Goal: Transaction & Acquisition: Purchase product/service

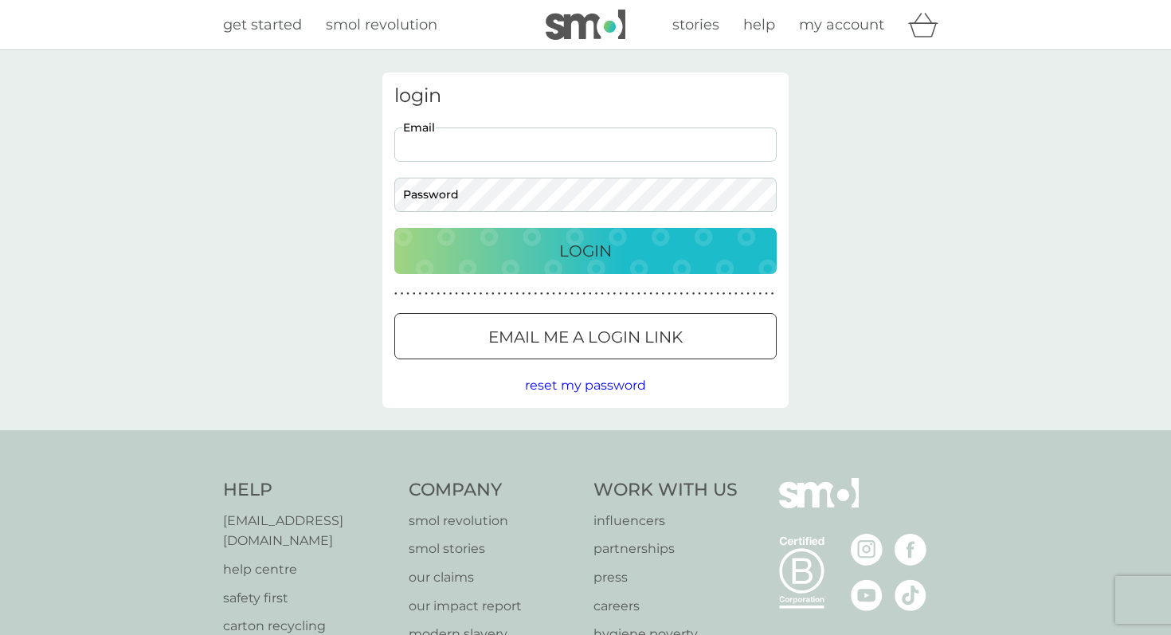
click at [596, 156] on input "Email" at bounding box center [585, 144] width 382 height 34
type input "[EMAIL_ADDRESS][DOMAIN_NAME]"
click at [394, 228] on button "Login" at bounding box center [585, 251] width 382 height 46
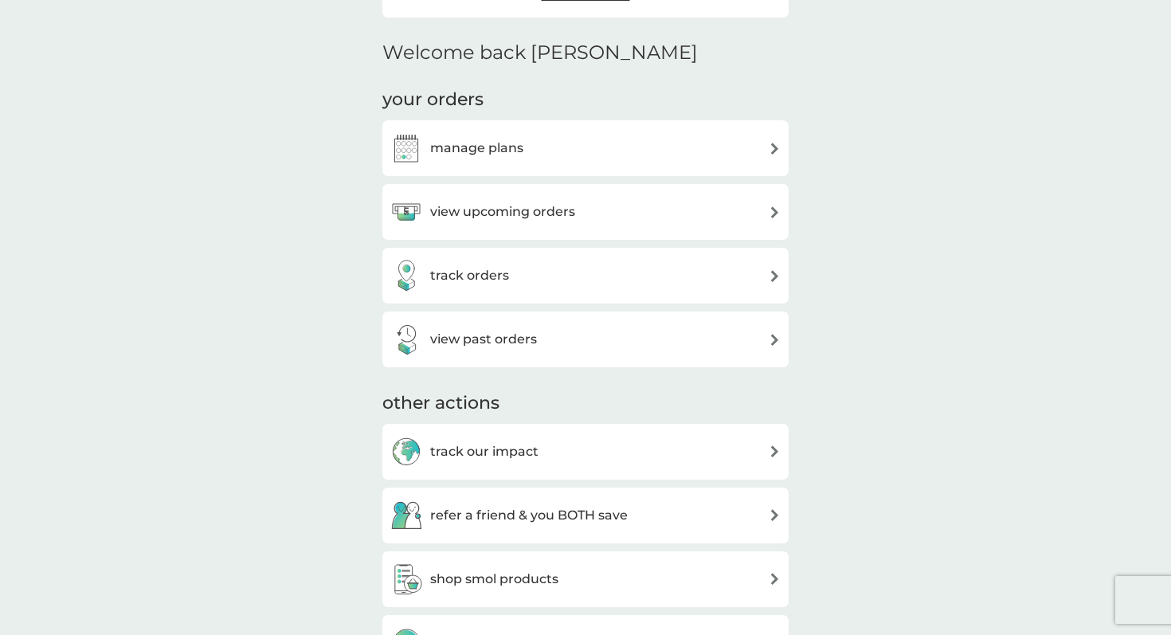
scroll to position [370, 0]
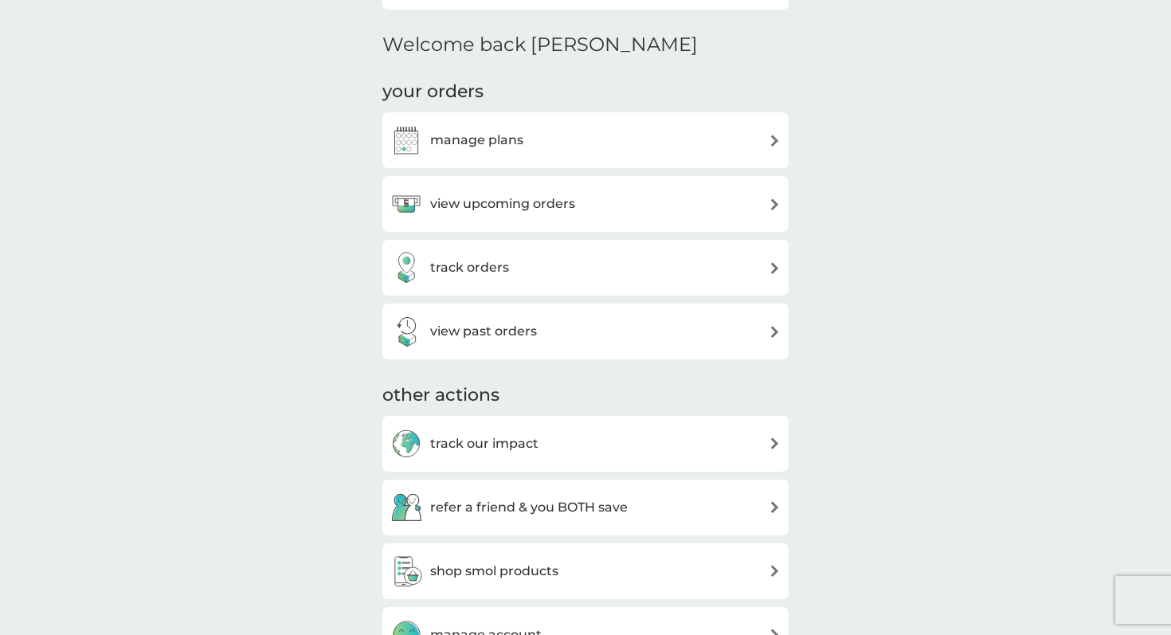
click at [554, 148] on div "manage plans" at bounding box center [585, 140] width 390 height 32
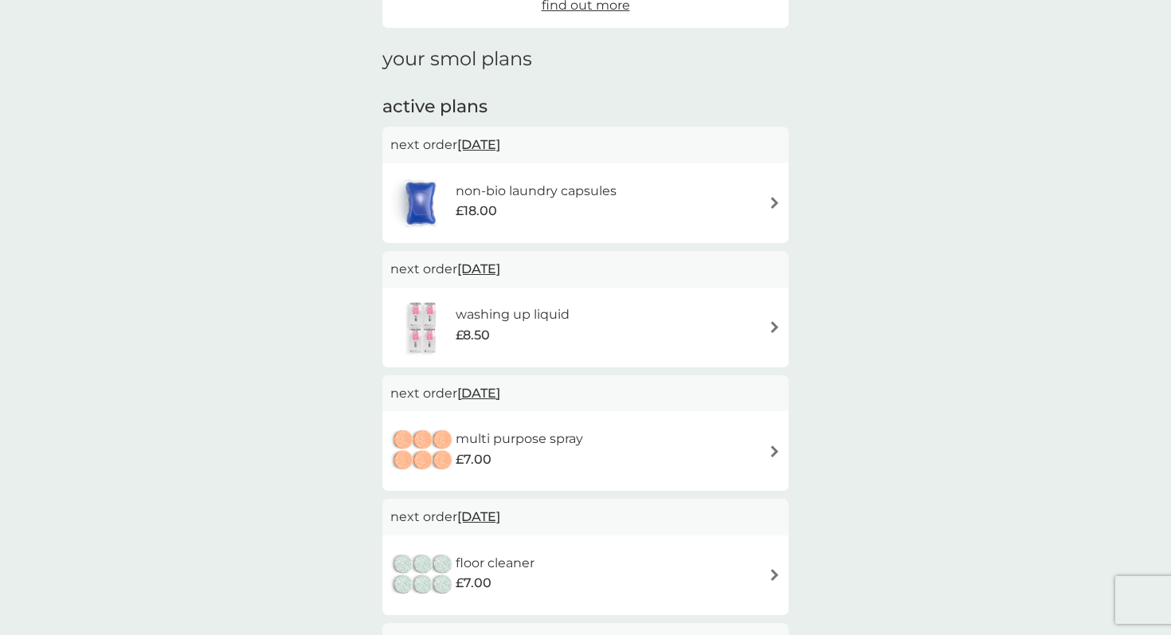
scroll to position [190, 0]
click at [527, 330] on div "£8.50" at bounding box center [513, 334] width 114 height 21
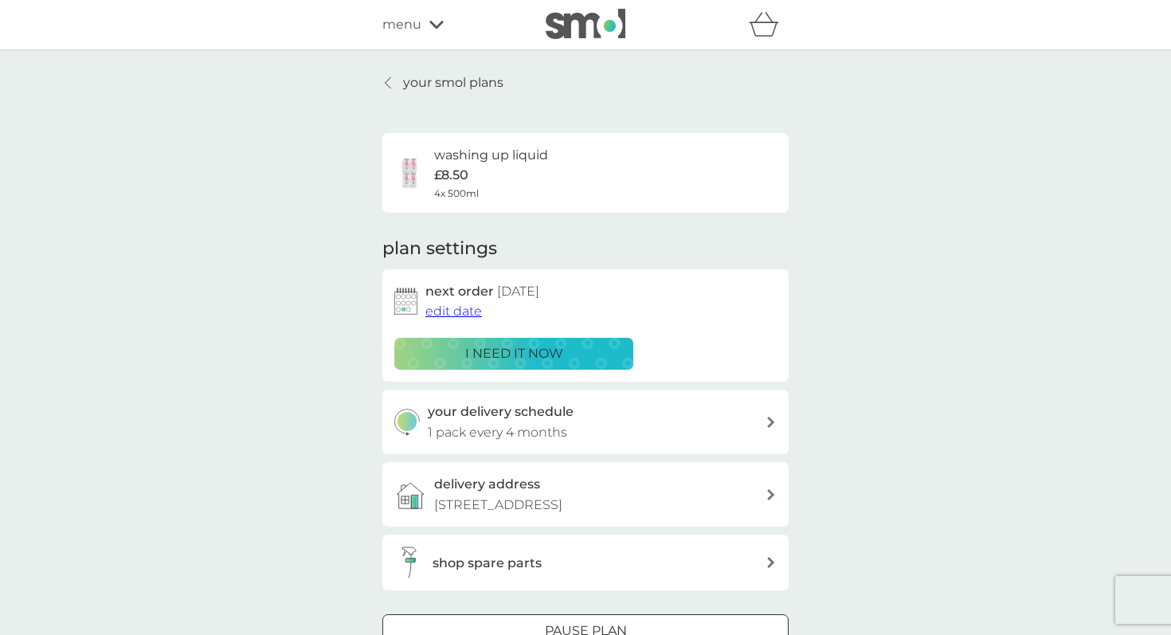
click at [390, 81] on icon at bounding box center [388, 82] width 6 height 13
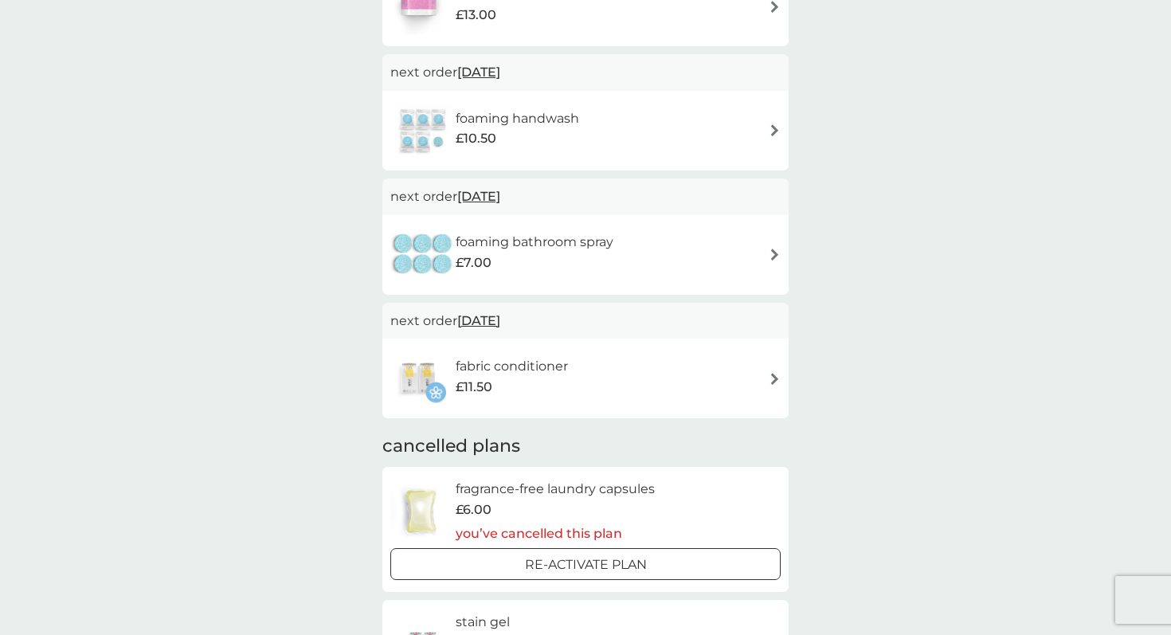
scroll to position [882, 0]
click at [555, 381] on div "£11.50" at bounding box center [512, 386] width 112 height 21
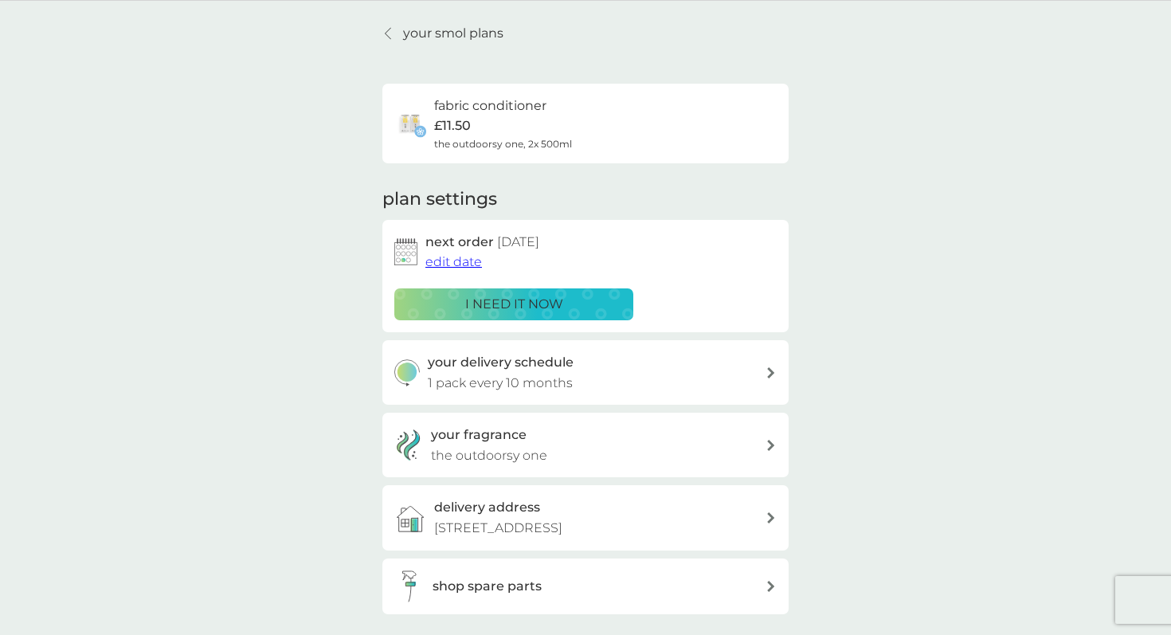
scroll to position [51, 0]
click at [526, 304] on p "i need it now" at bounding box center [514, 302] width 98 height 21
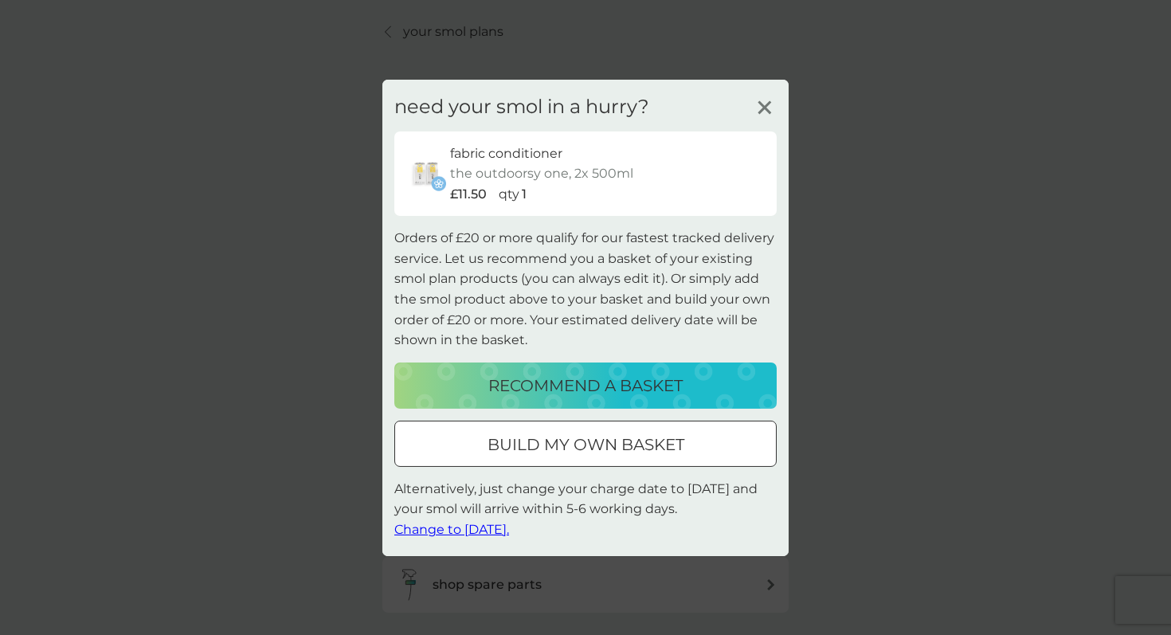
click at [564, 439] on div at bounding box center [585, 444] width 57 height 17
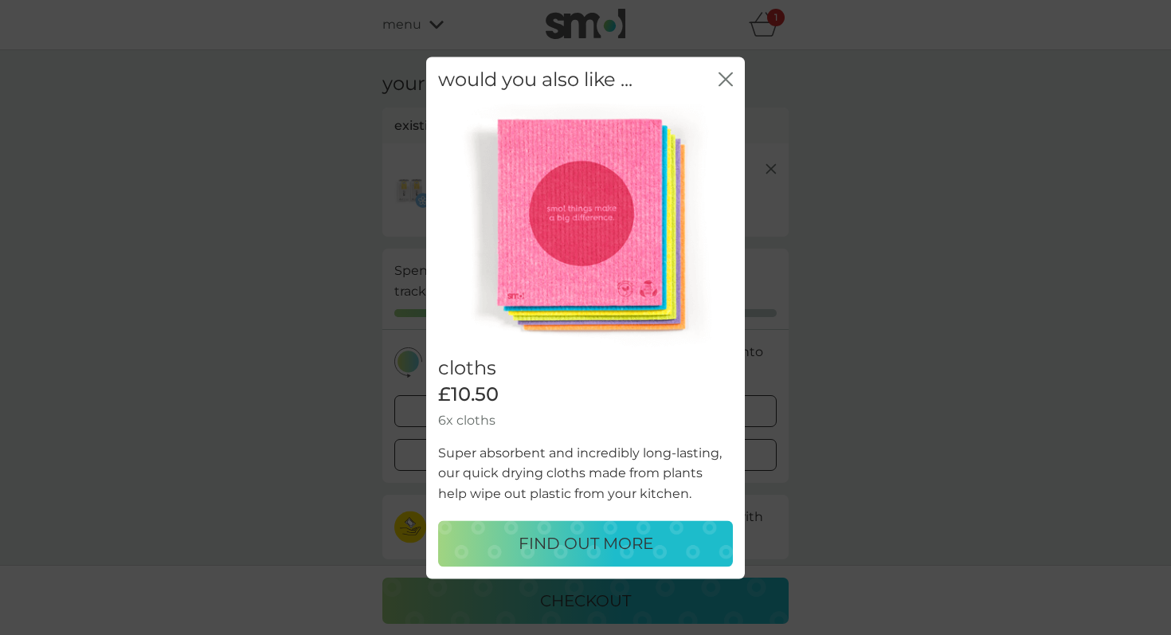
click at [725, 74] on icon "close" at bounding box center [725, 79] width 14 height 14
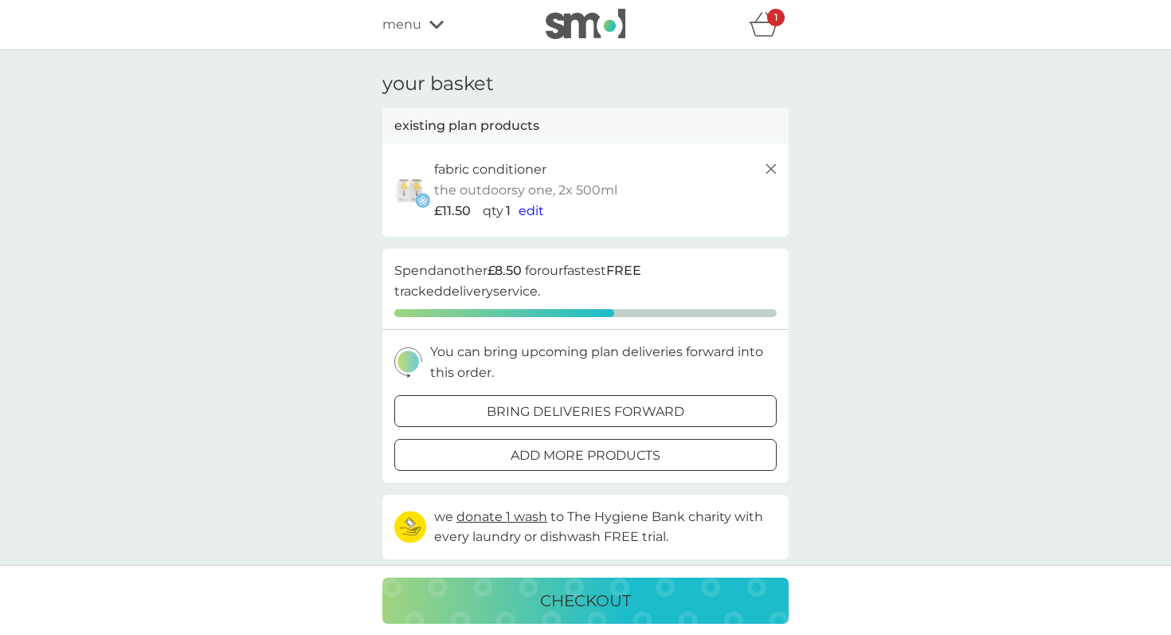
click at [416, 28] on span "menu" at bounding box center [401, 24] width 39 height 21
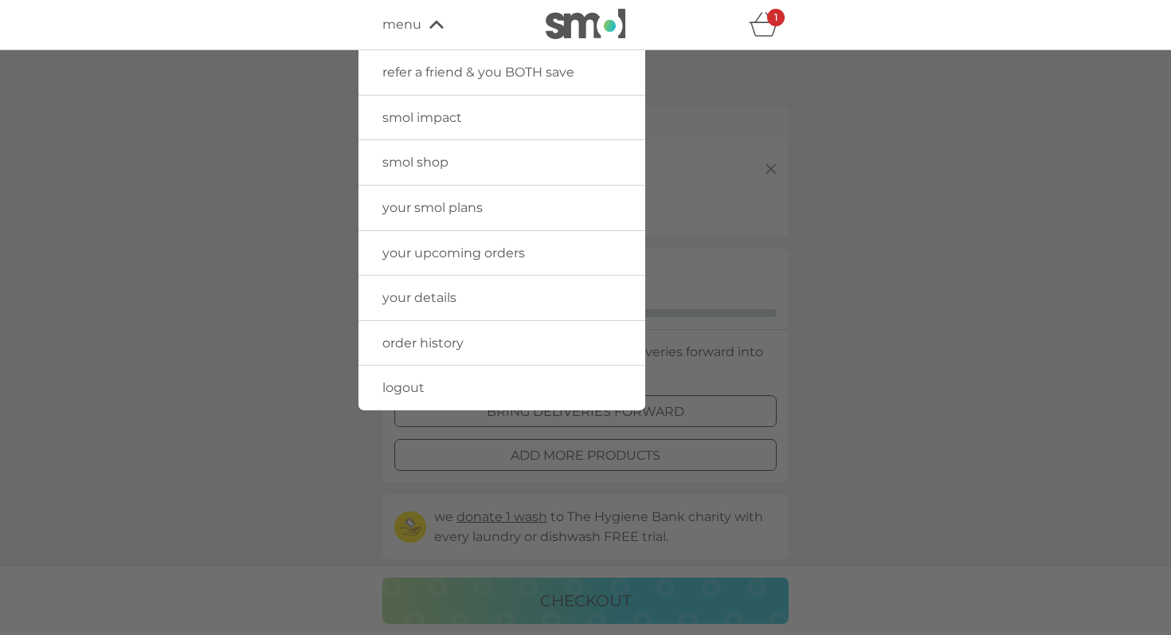
click at [424, 208] on span "your smol plans" at bounding box center [432, 207] width 100 height 15
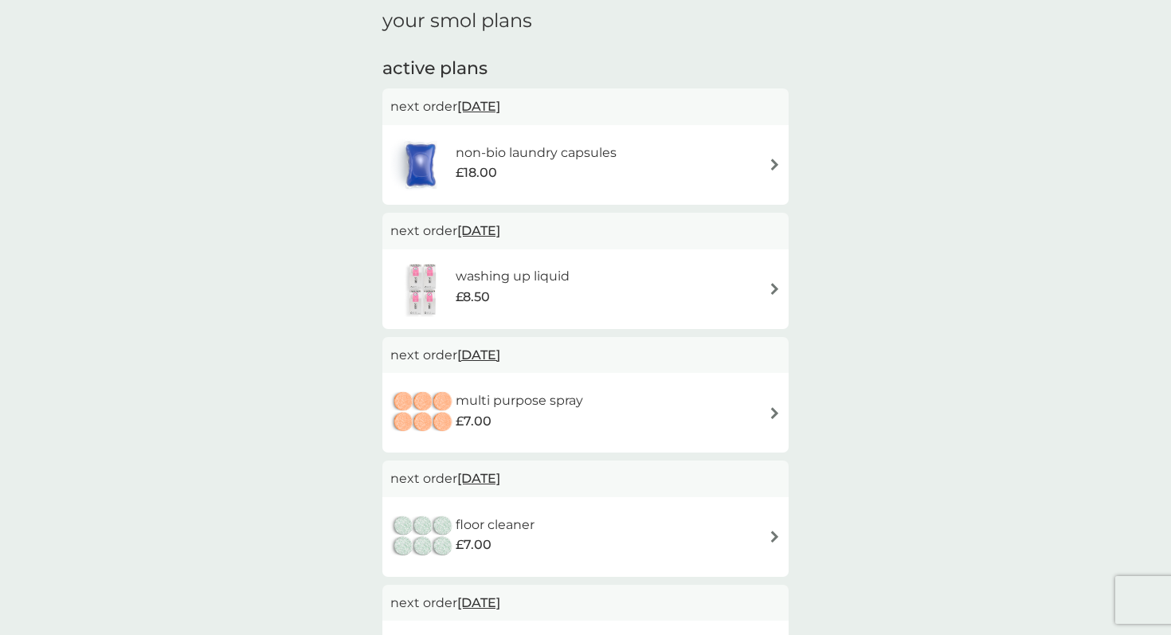
scroll to position [290, 0]
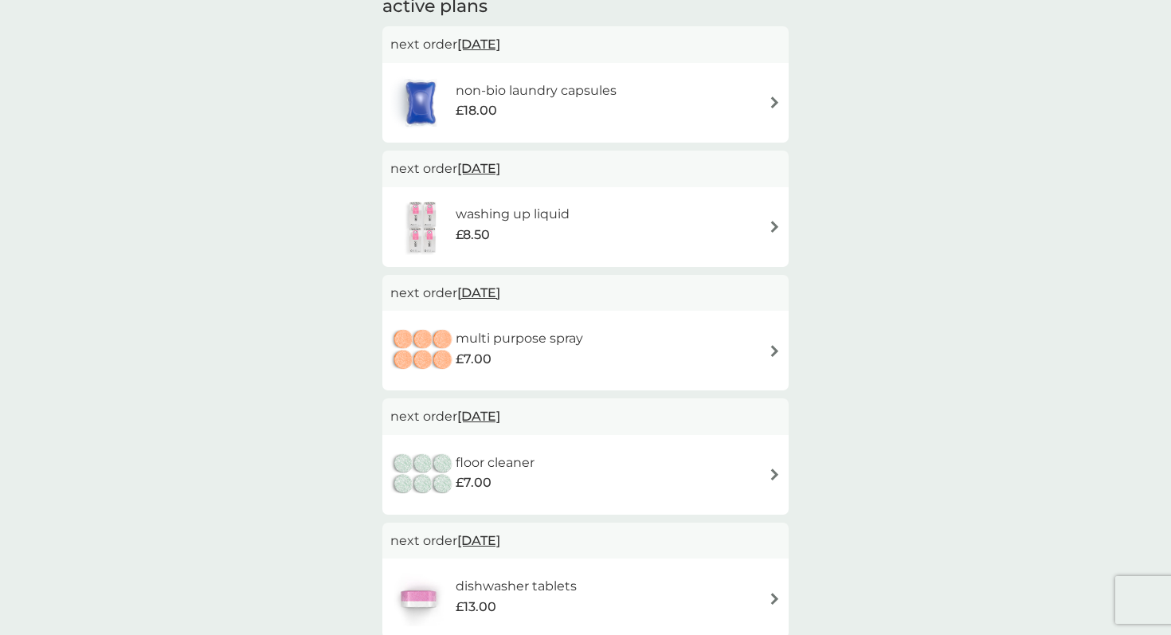
click at [702, 113] on div "non-bio laundry capsules £18.00" at bounding box center [585, 103] width 390 height 56
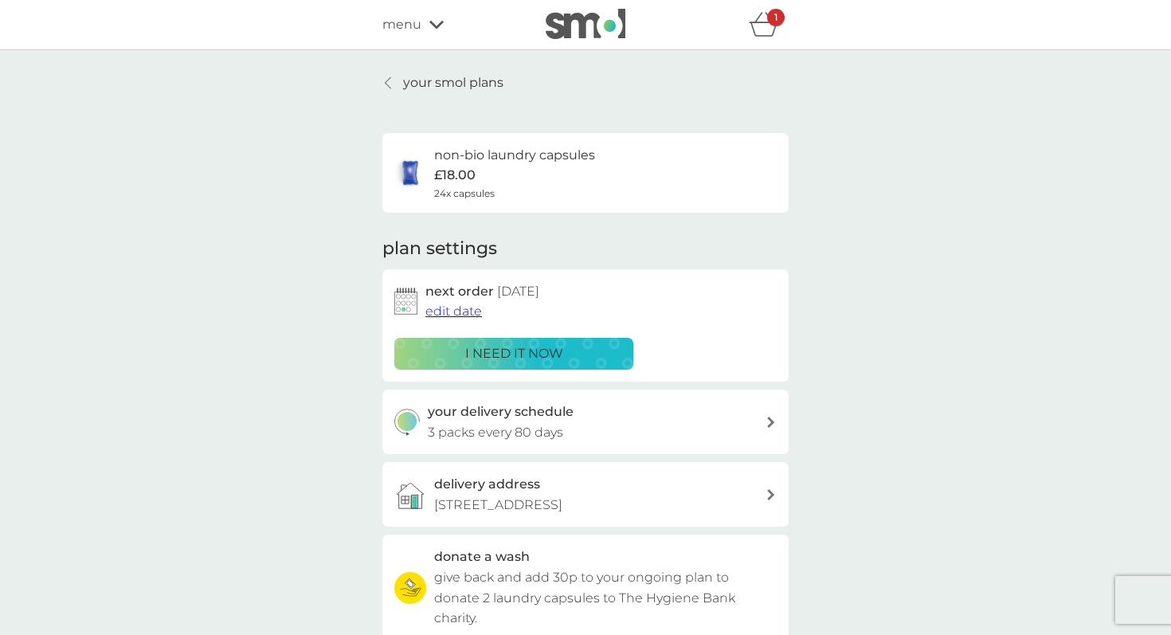
click at [523, 350] on p "i need it now" at bounding box center [514, 353] width 98 height 21
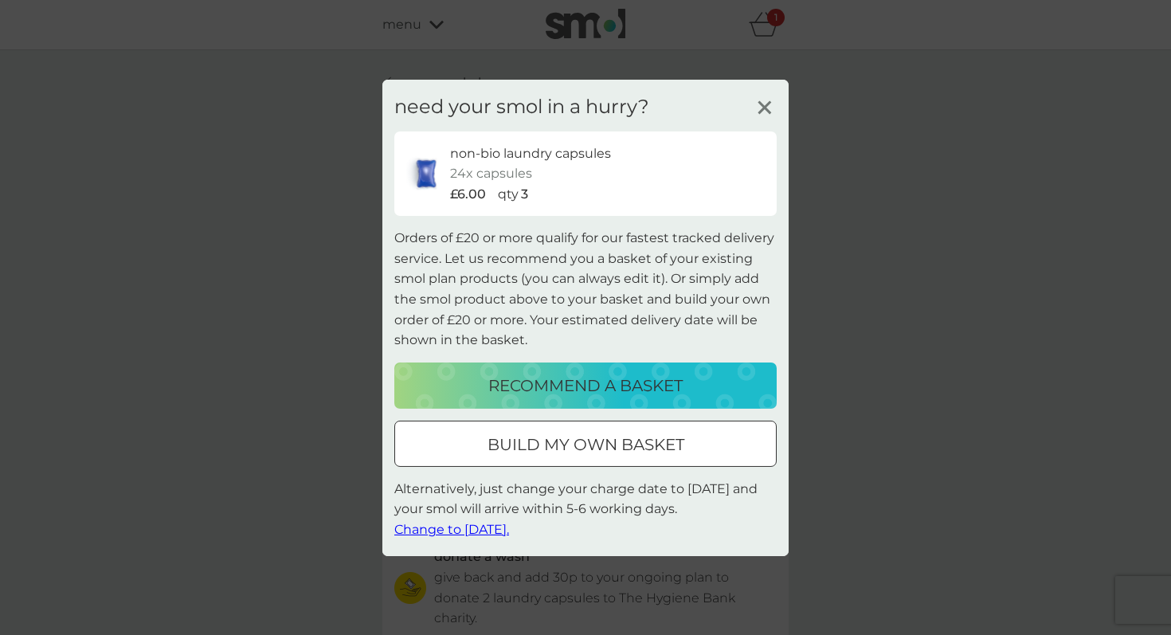
click at [526, 456] on p "build my own basket" at bounding box center [585, 444] width 197 height 25
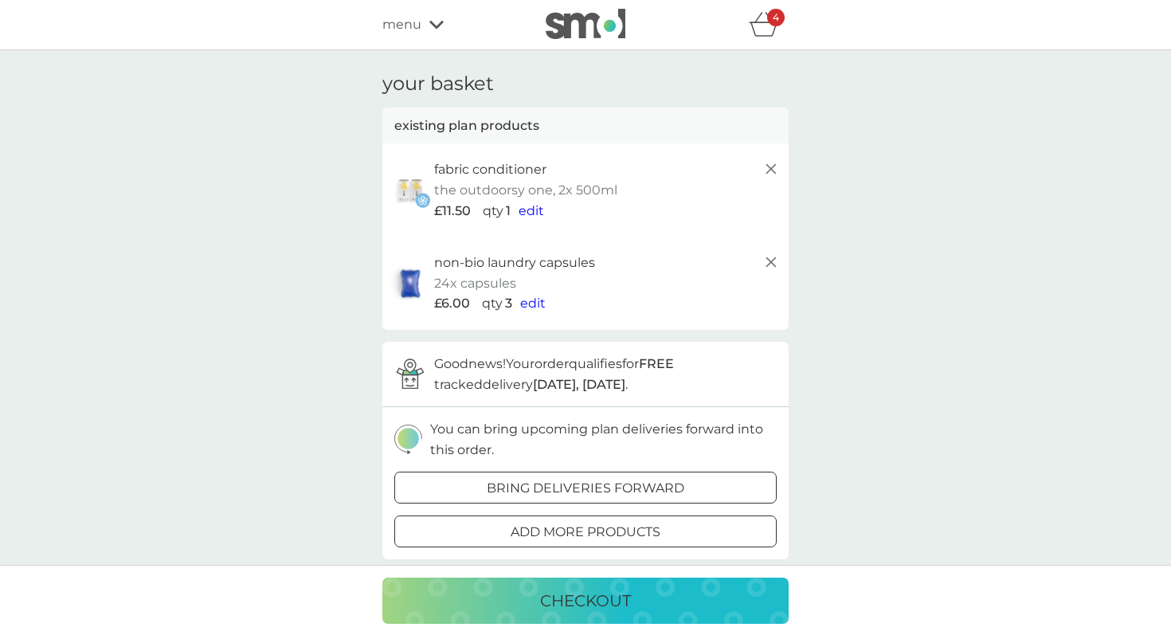
click at [407, 27] on span "menu" at bounding box center [401, 24] width 39 height 21
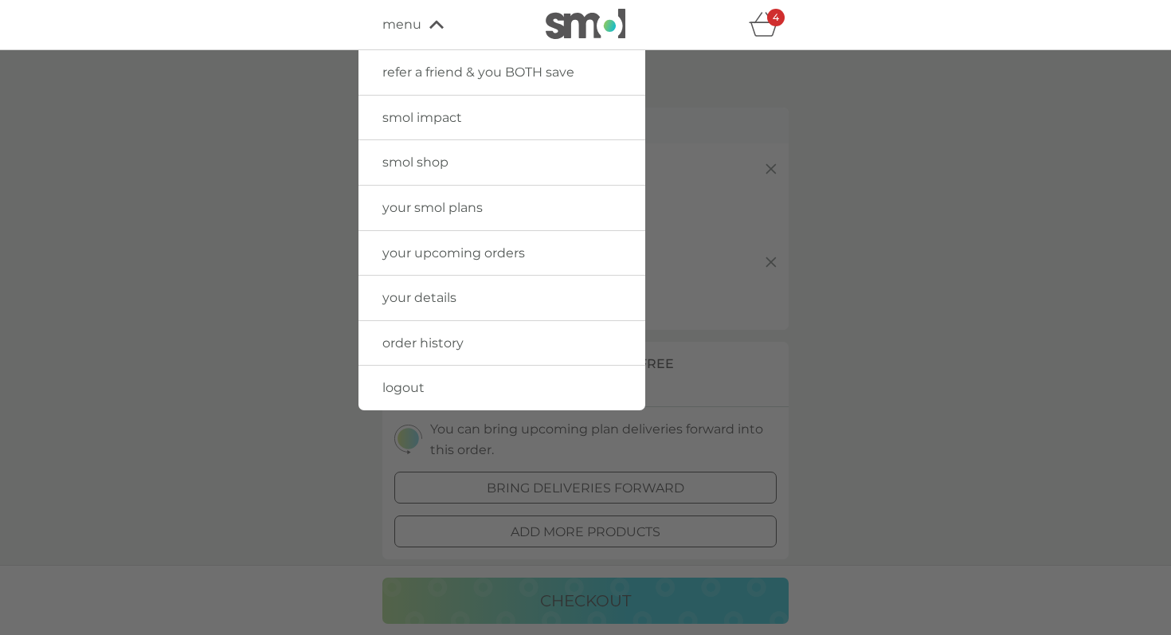
click at [431, 219] on link "your smol plans" at bounding box center [501, 208] width 287 height 45
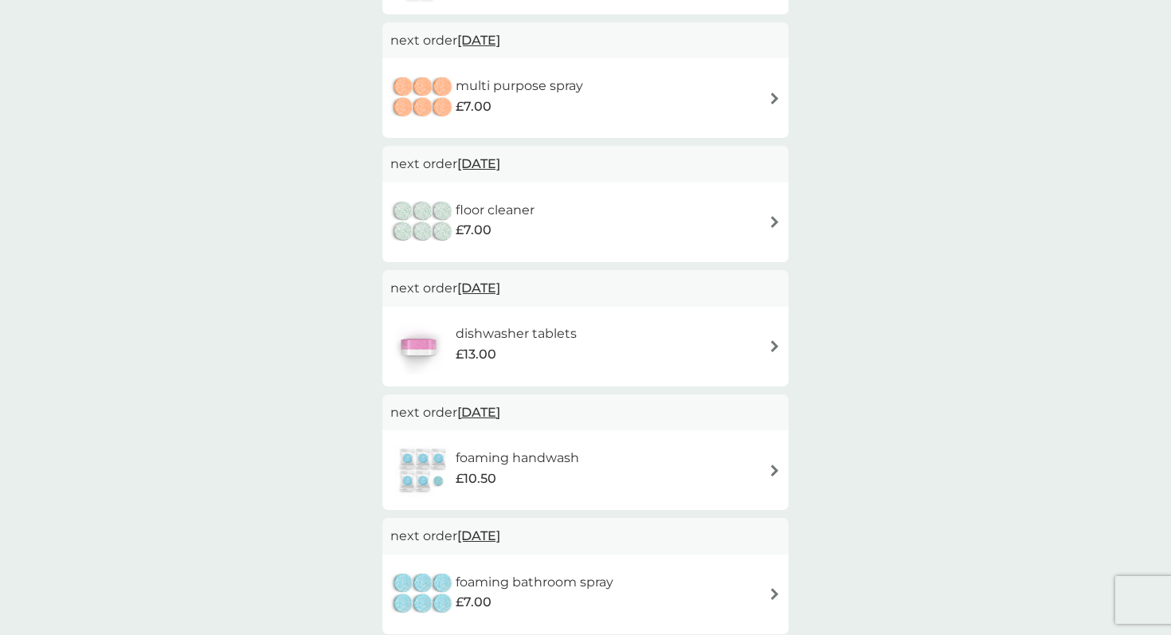
scroll to position [400, 0]
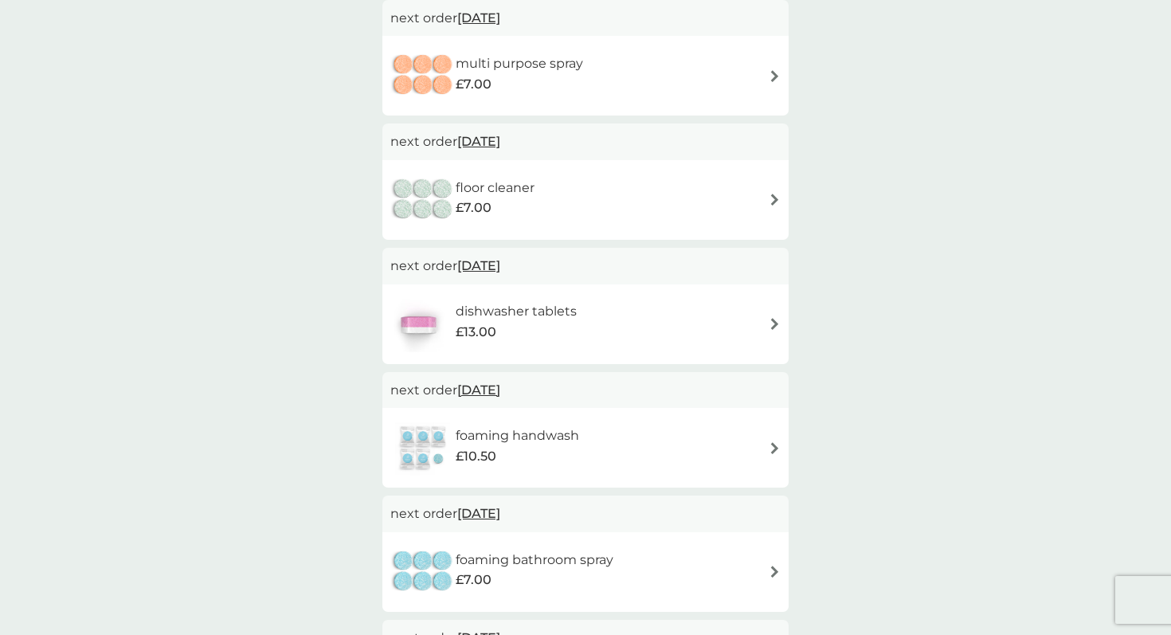
click at [616, 323] on div "dishwasher tablets £13.00" at bounding box center [585, 324] width 390 height 56
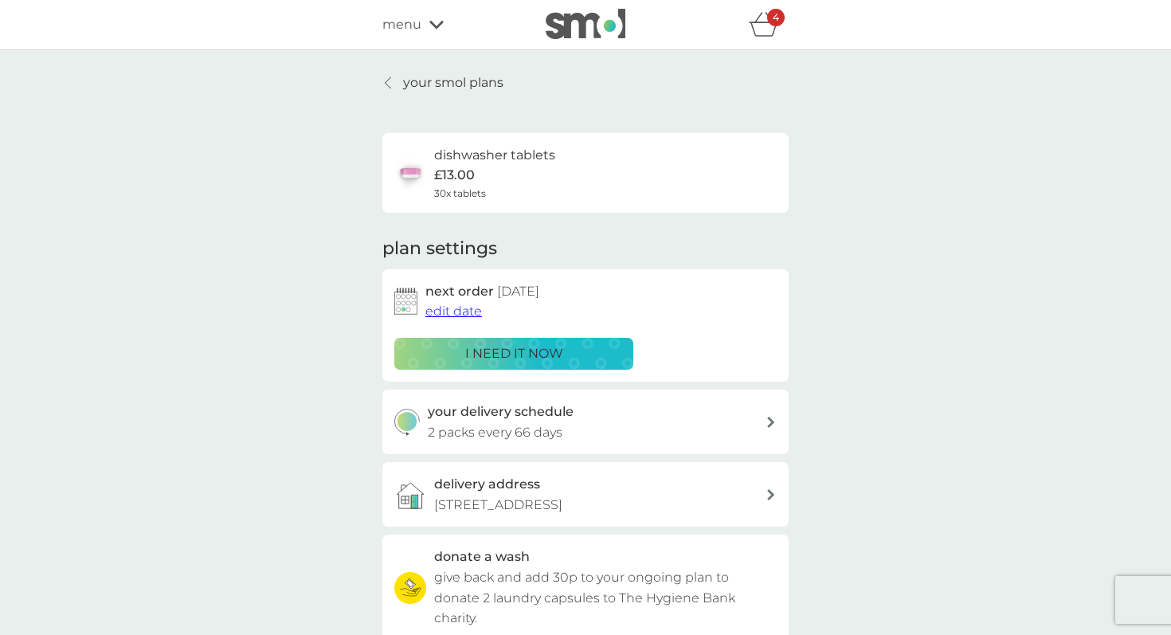
click at [576, 345] on div "i need it now" at bounding box center [514, 353] width 218 height 21
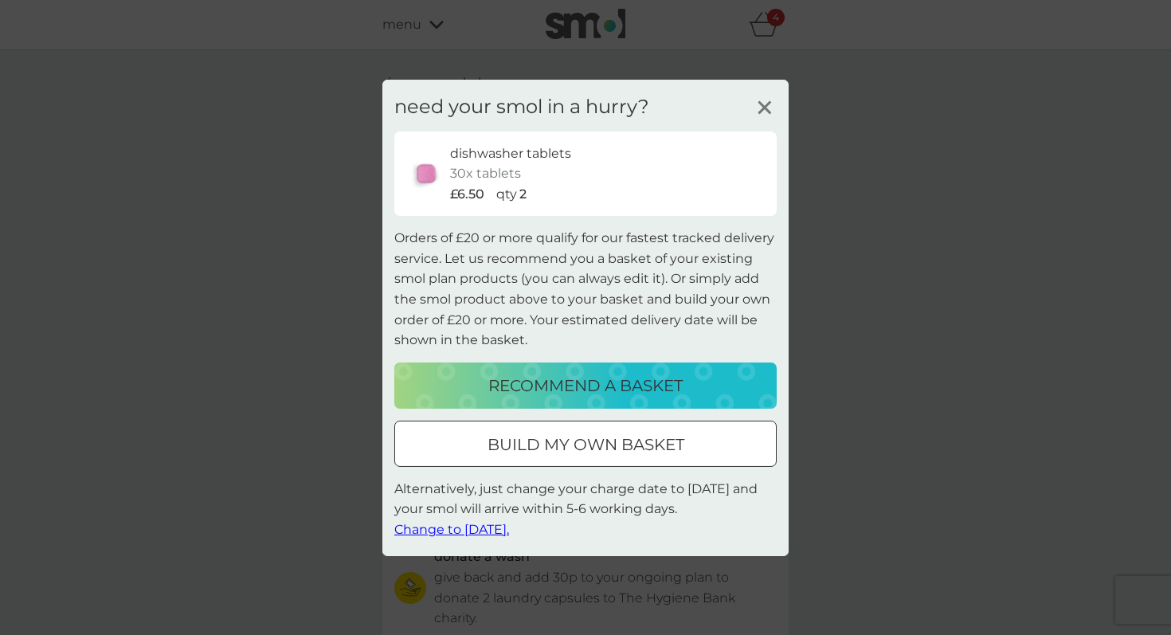
click at [590, 452] on div at bounding box center [585, 444] width 57 height 17
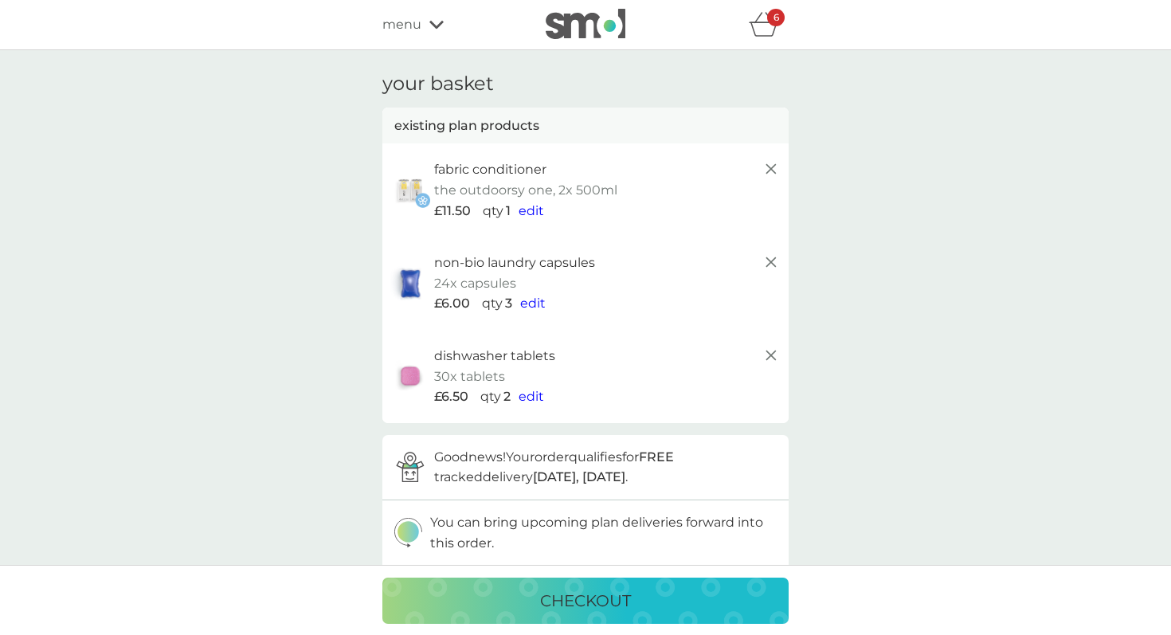
click at [405, 22] on span "menu" at bounding box center [401, 24] width 39 height 21
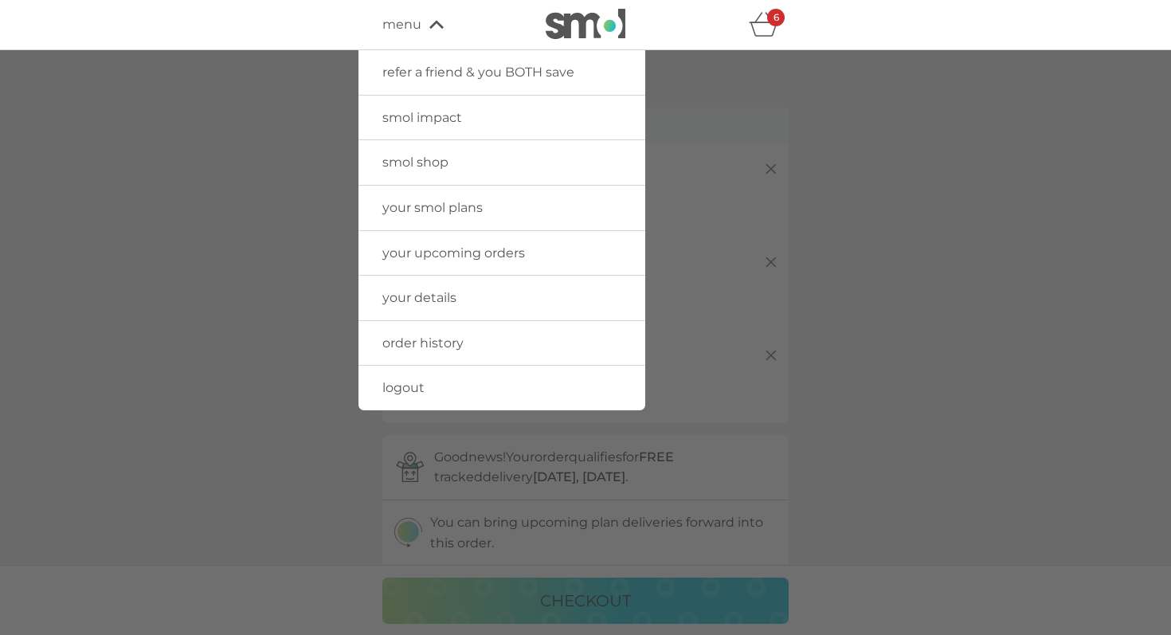
click at [444, 211] on span "your smol plans" at bounding box center [432, 207] width 100 height 15
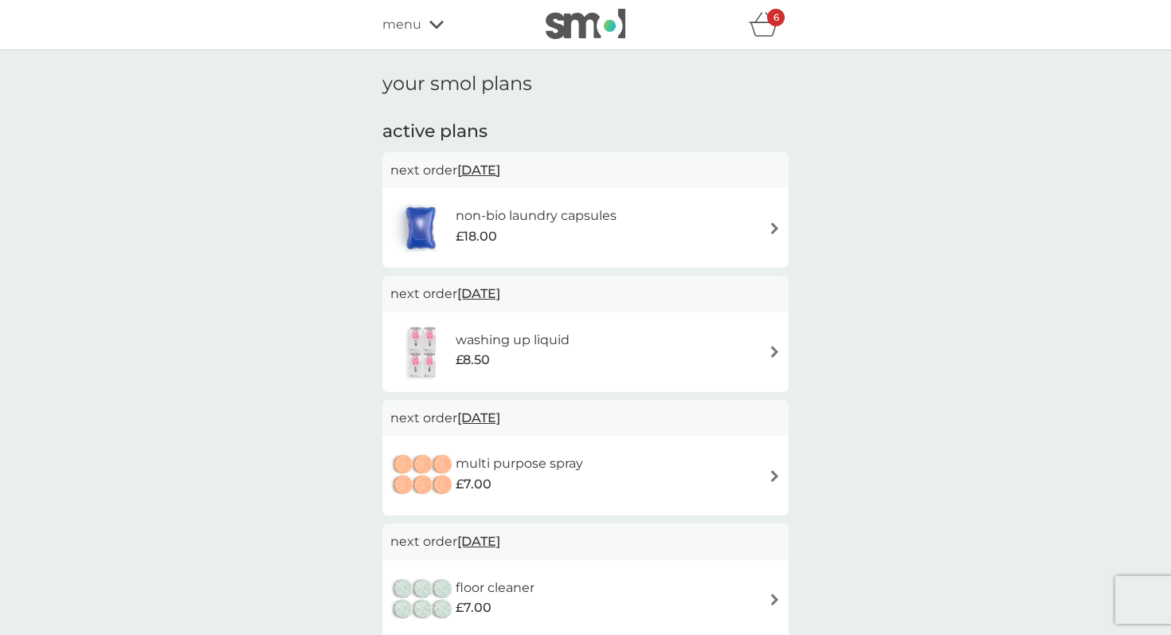
click at [492, 170] on span "17 Sep 2025" at bounding box center [478, 169] width 43 height 31
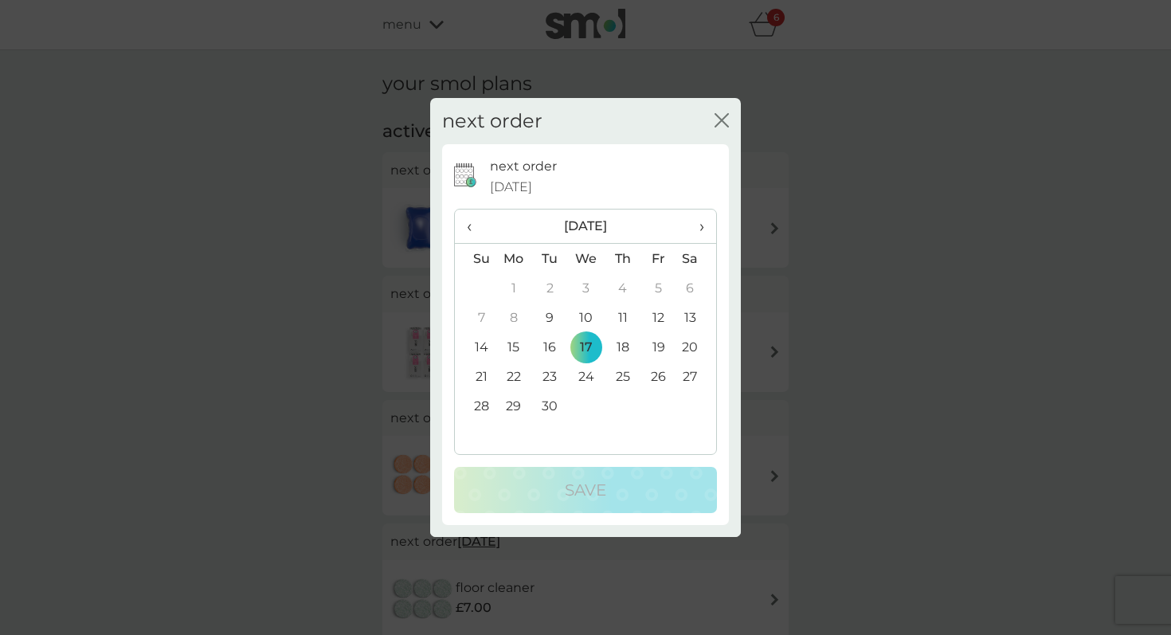
click at [698, 229] on span "›" at bounding box center [696, 225] width 16 height 33
click at [513, 374] on td "17" at bounding box center [513, 376] width 37 height 29
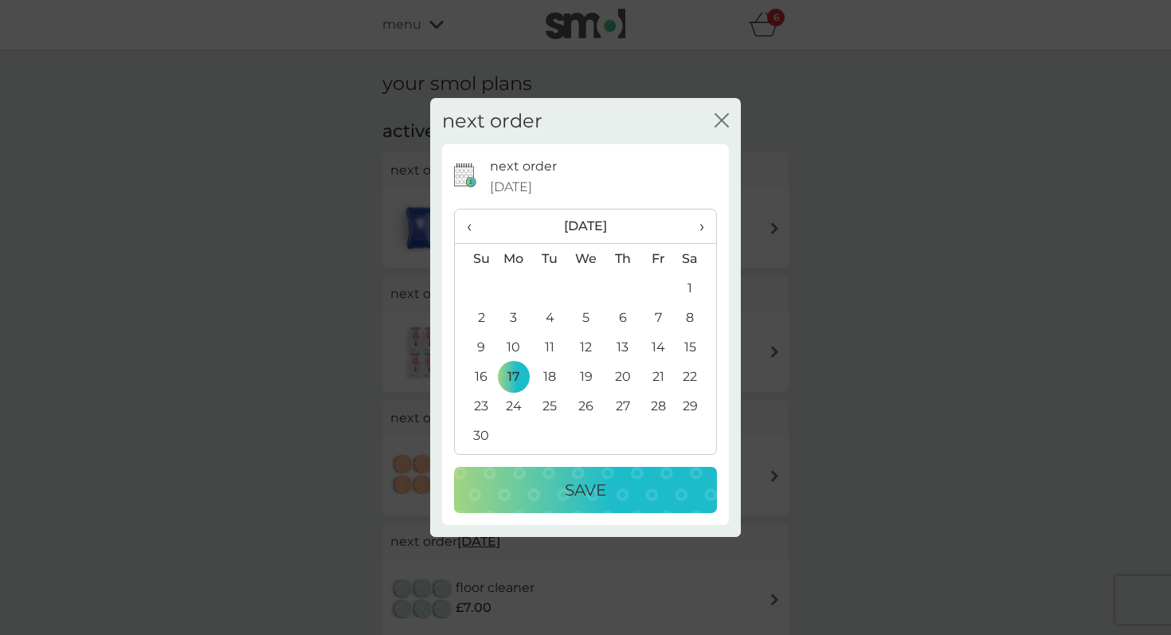
click at [534, 481] on div "Save" at bounding box center [585, 489] width 231 height 25
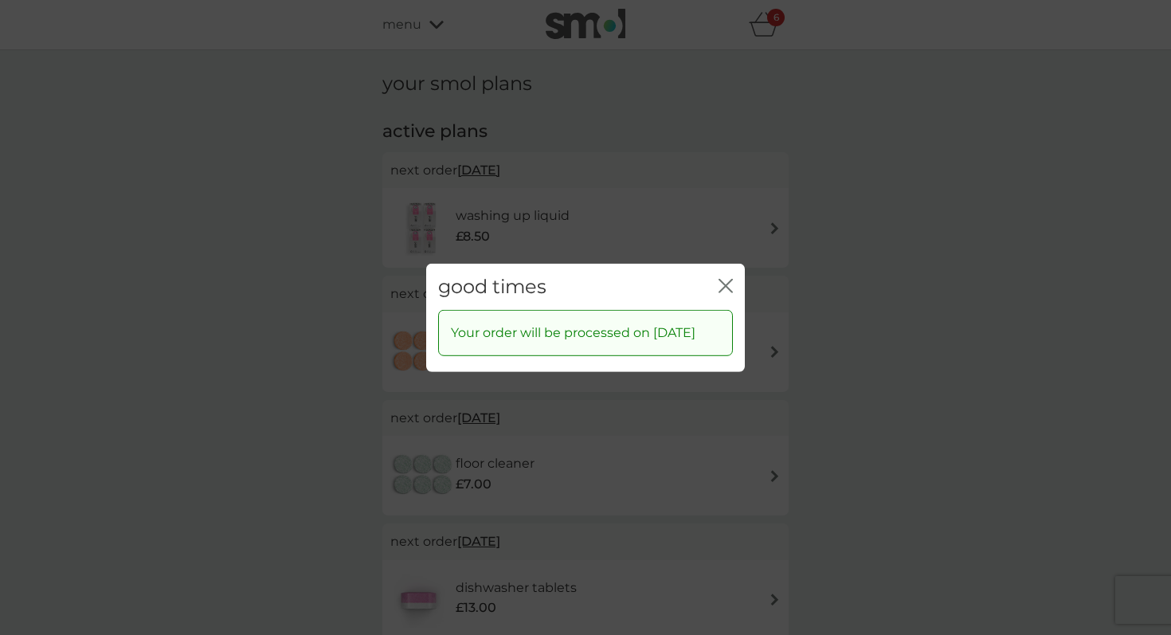
click at [721, 278] on icon "close" at bounding box center [725, 285] width 14 height 14
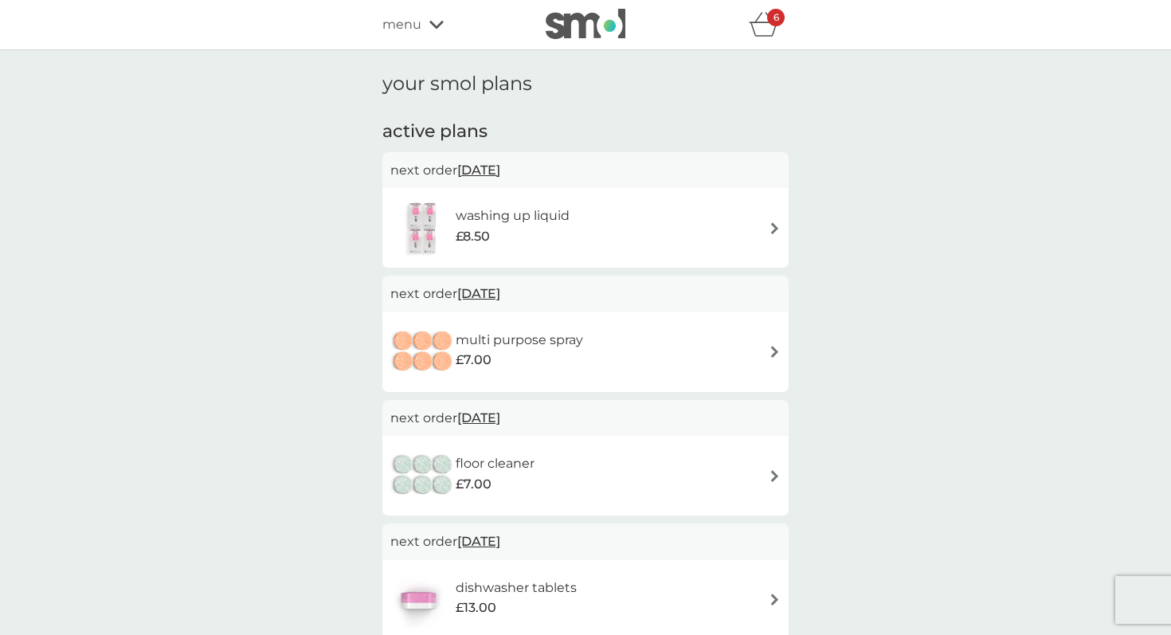
click at [500, 165] on span "31 Oct 2025" at bounding box center [478, 169] width 43 height 31
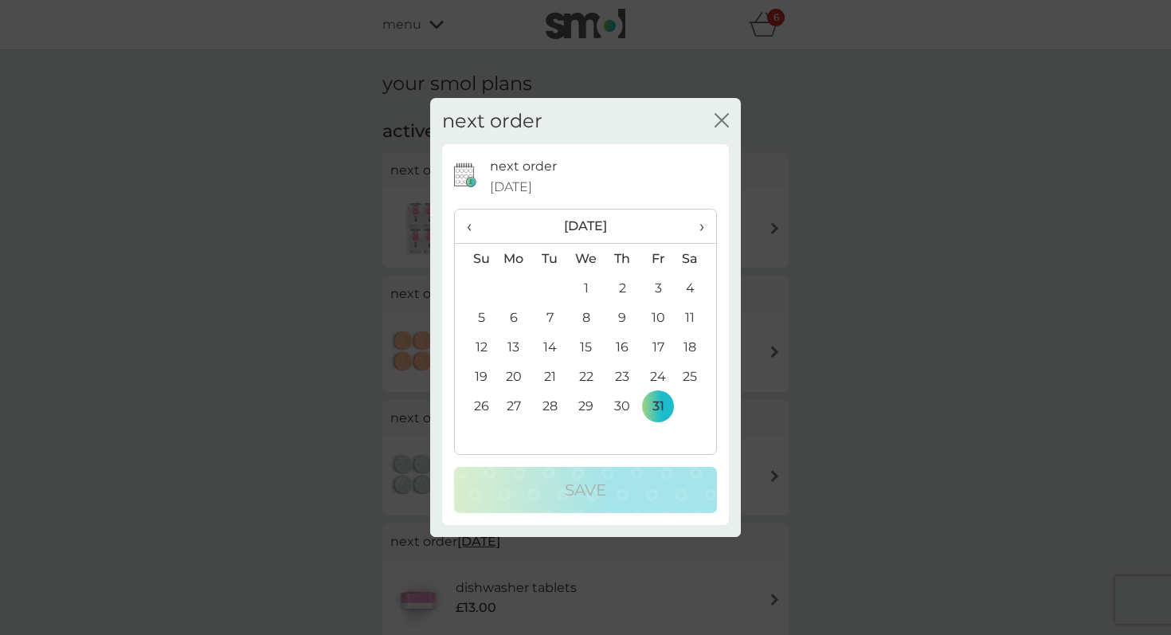
click at [701, 227] on span "›" at bounding box center [696, 225] width 16 height 33
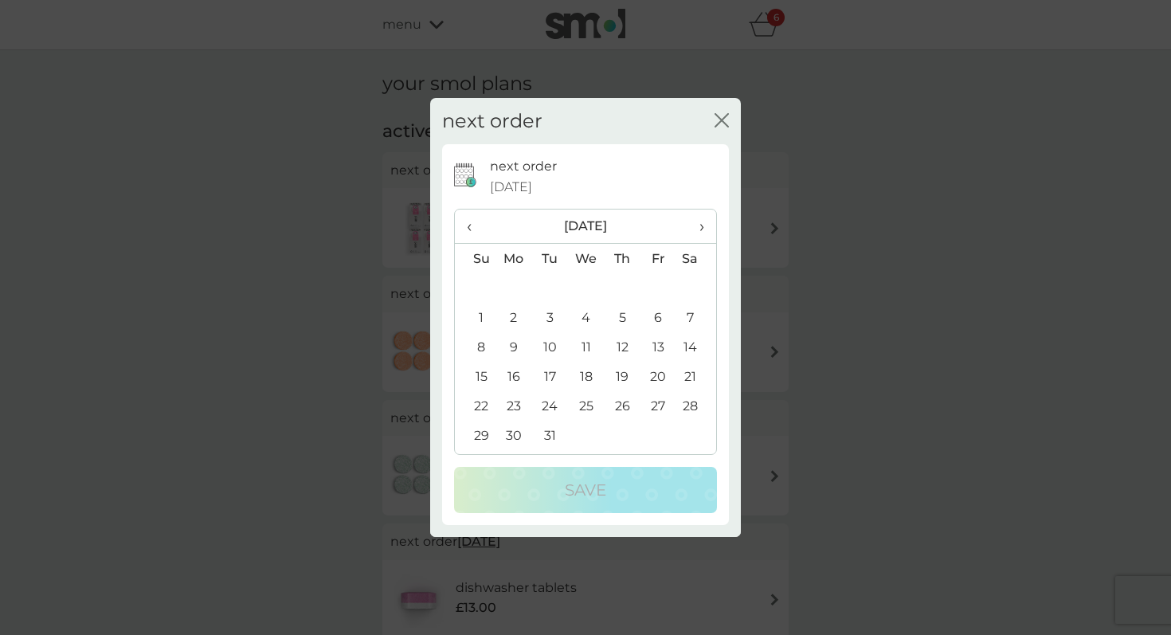
click at [701, 227] on span "›" at bounding box center [696, 225] width 16 height 33
click at [587, 289] on td "1" at bounding box center [586, 287] width 37 height 29
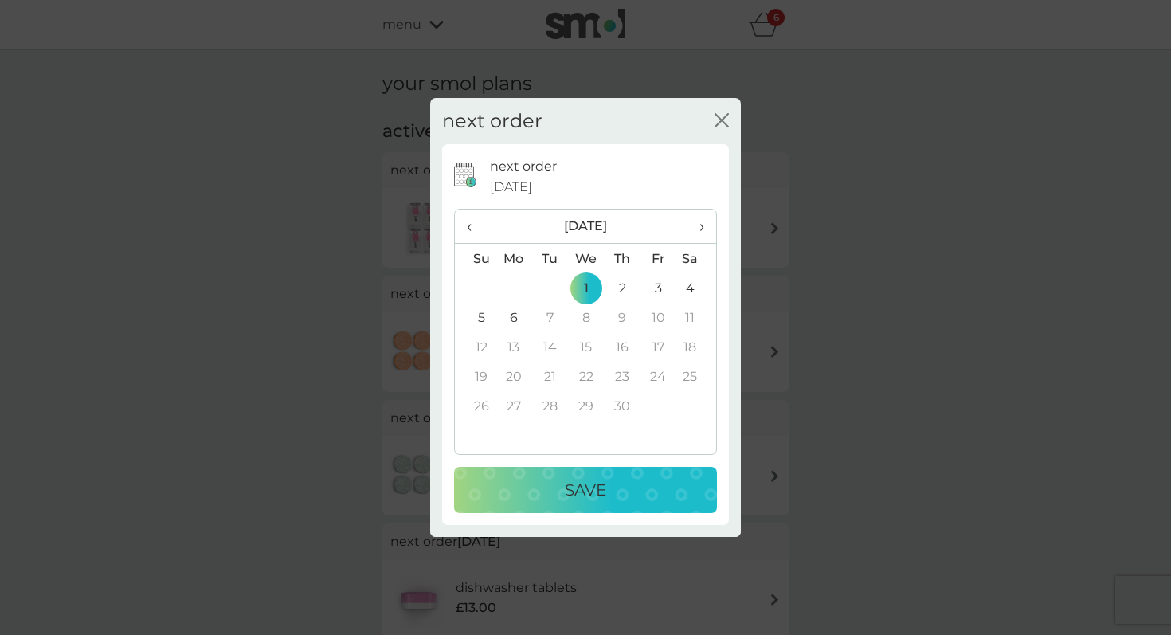
click at [568, 483] on p "Save" at bounding box center [585, 489] width 41 height 25
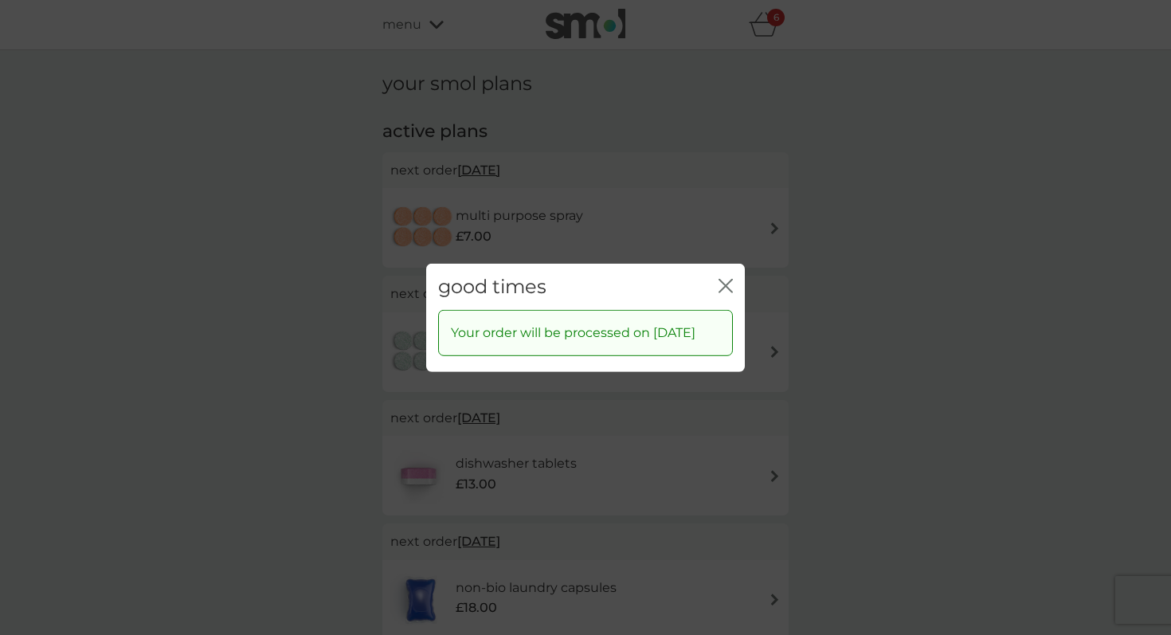
click at [726, 282] on icon "close" at bounding box center [725, 285] width 14 height 14
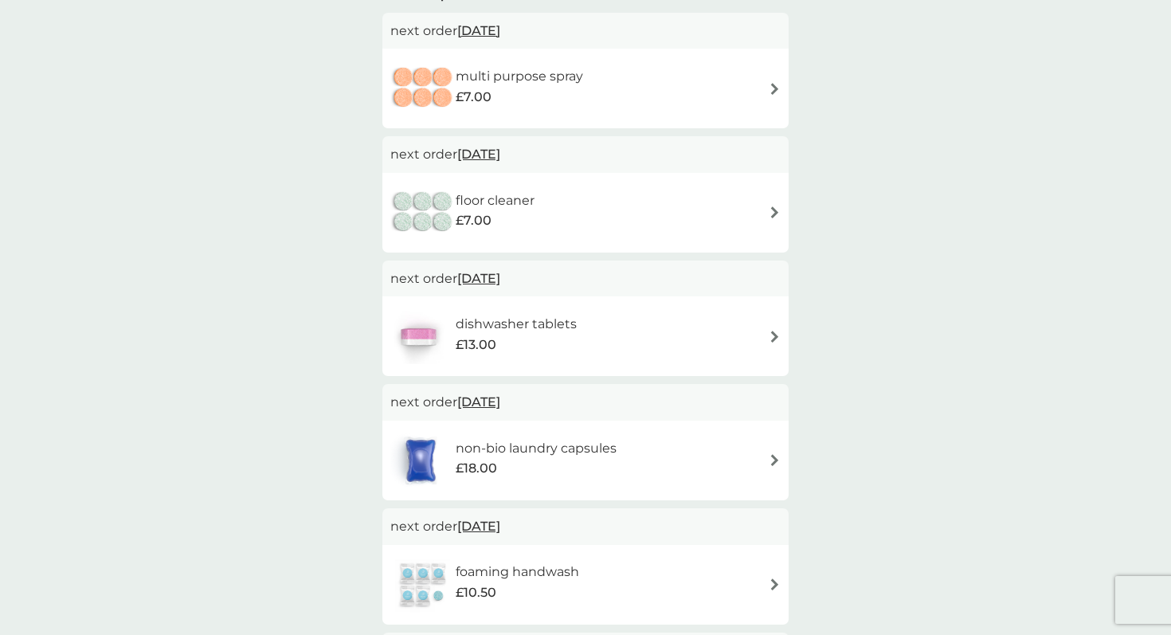
scroll to position [170, 0]
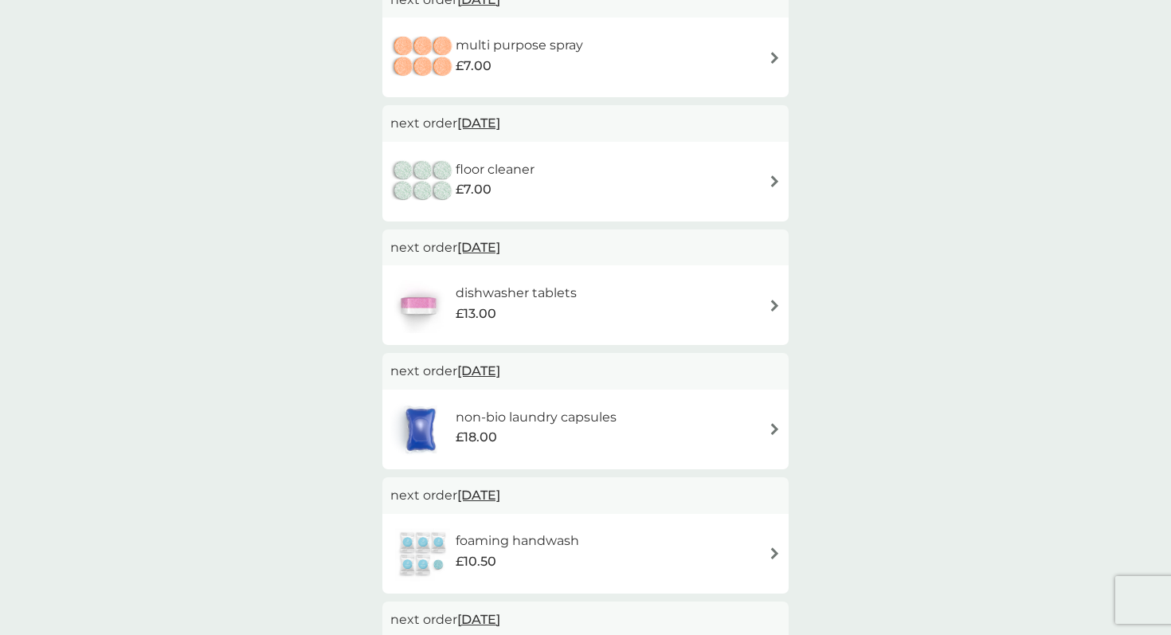
click at [500, 247] on span "5 Nov 2025" at bounding box center [478, 247] width 43 height 31
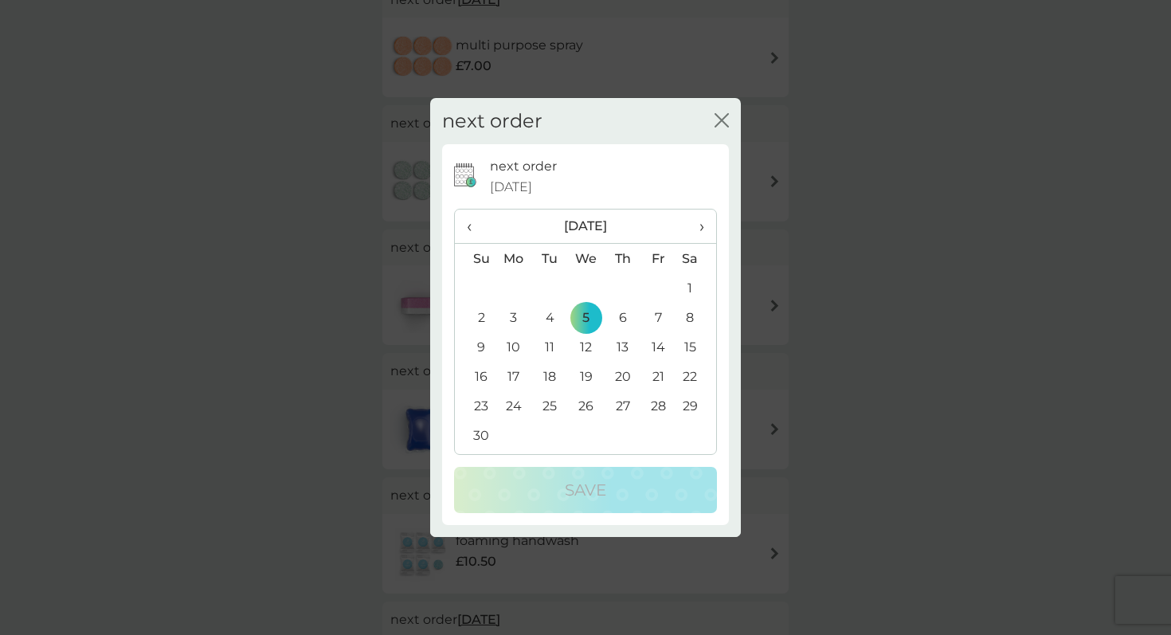
click at [720, 123] on icon "close" at bounding box center [721, 120] width 14 height 14
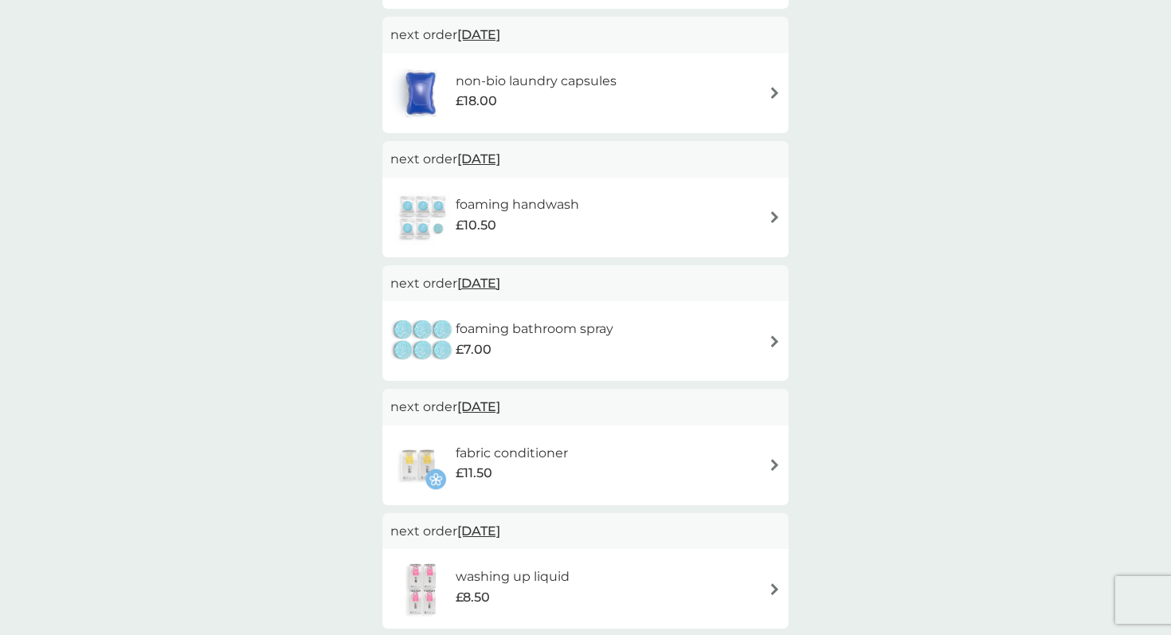
scroll to position [0, 0]
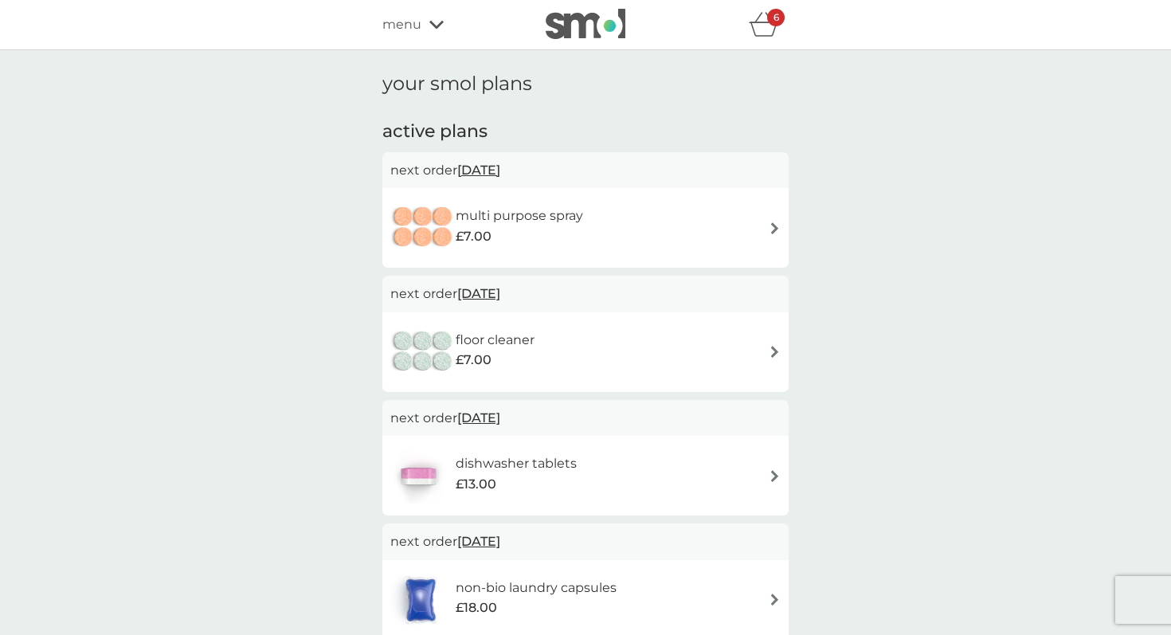
click at [769, 19] on div "6" at bounding box center [776, 18] width 18 height 18
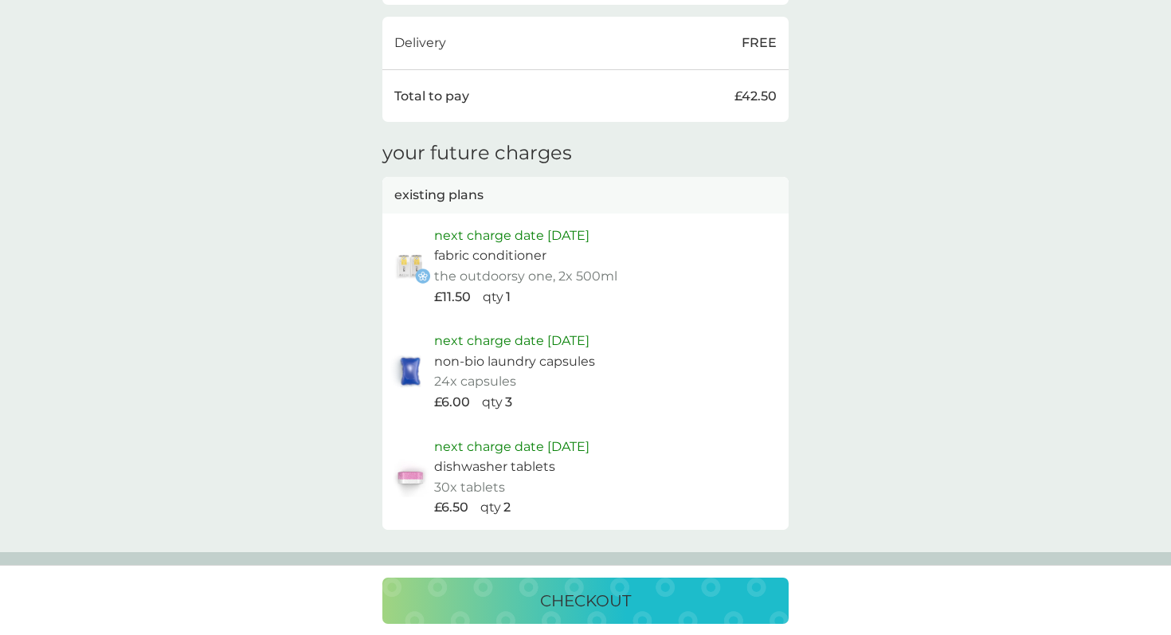
scroll to position [911, 0]
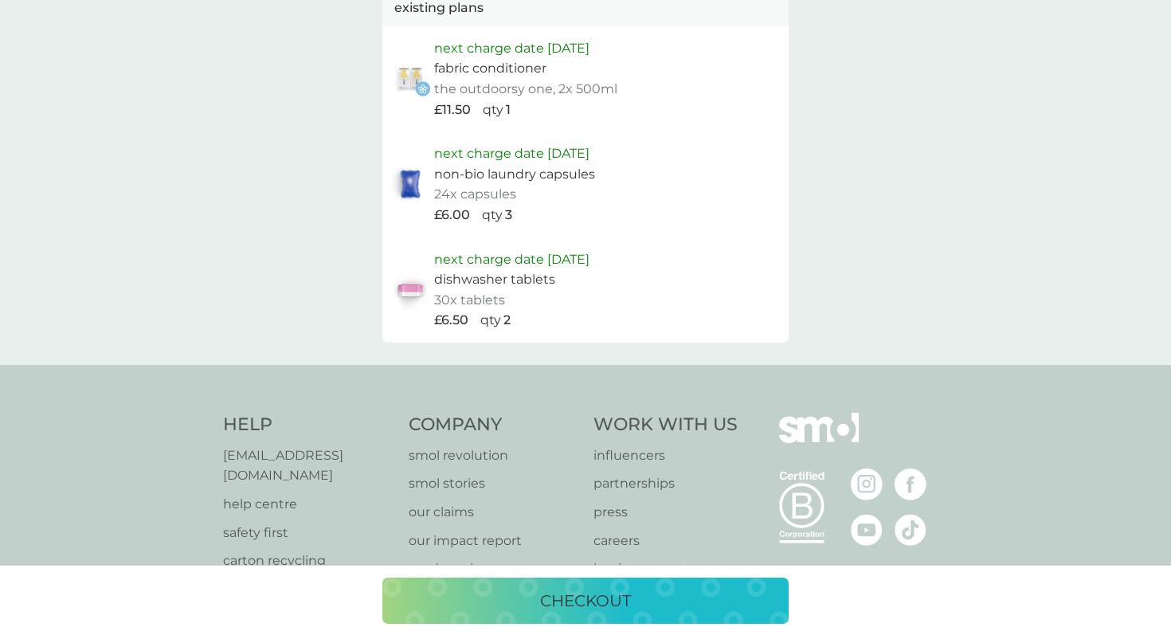
click at [569, 601] on p "checkout" at bounding box center [585, 600] width 91 height 25
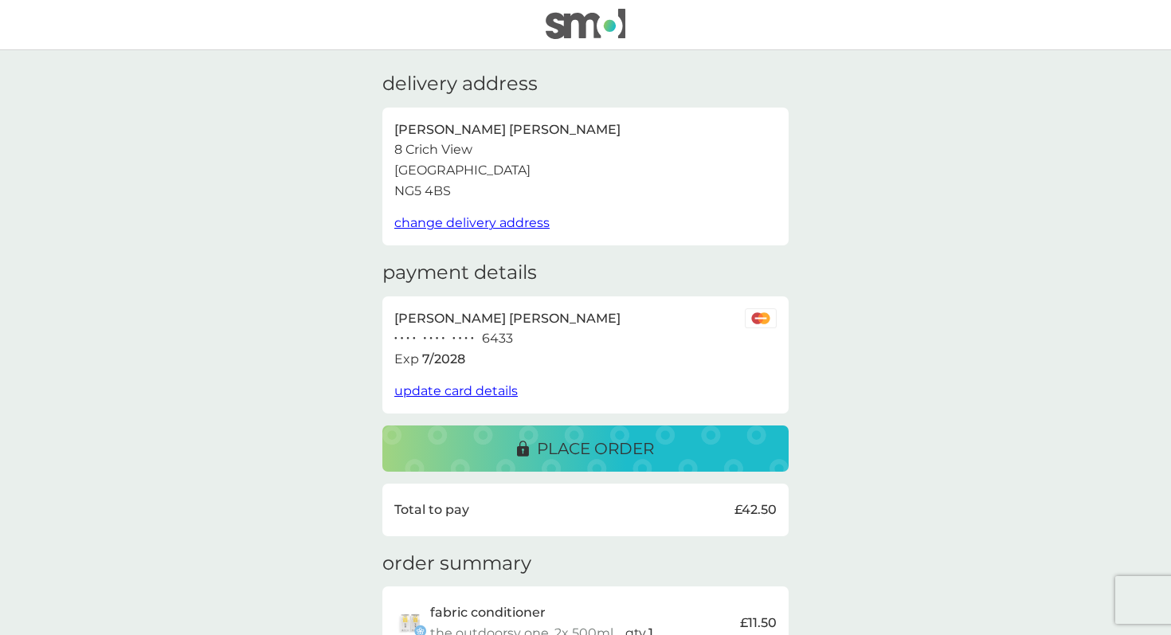
click at [542, 444] on p "place order" at bounding box center [595, 448] width 117 height 25
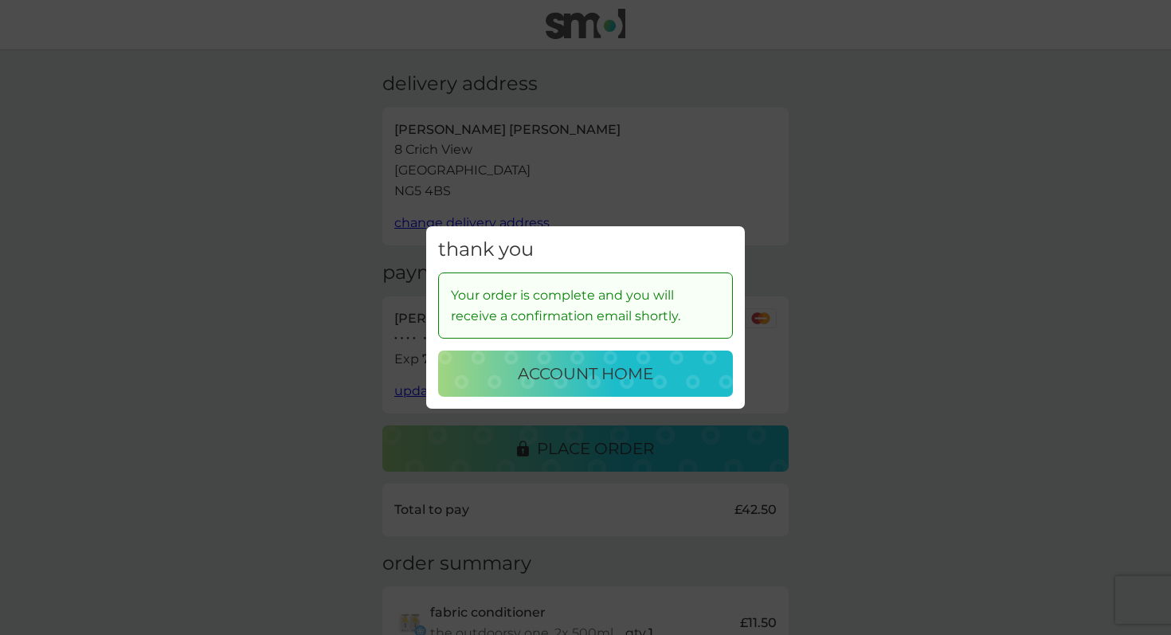
click at [567, 381] on p "account home" at bounding box center [585, 373] width 135 height 25
